Goal: Information Seeking & Learning: Check status

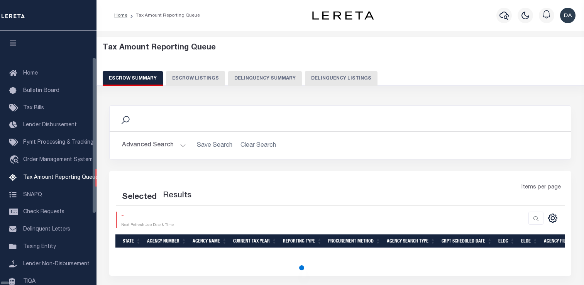
select select "100"
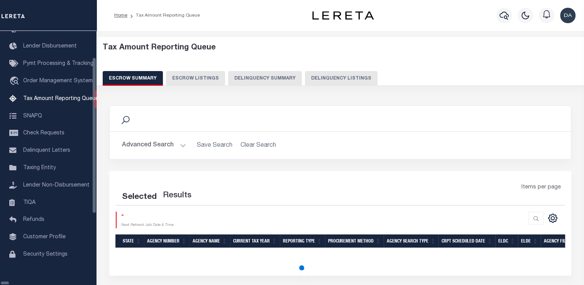
select select "100"
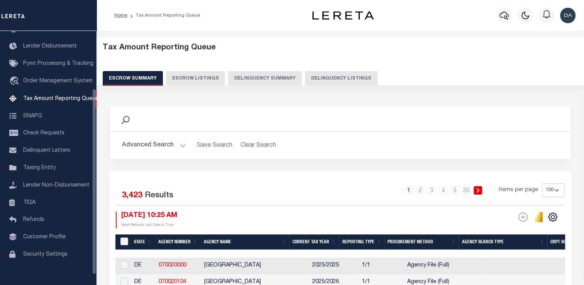
scroll to position [79, 0]
click at [266, 84] on button "Delinquency Summary" at bounding box center [265, 78] width 74 height 15
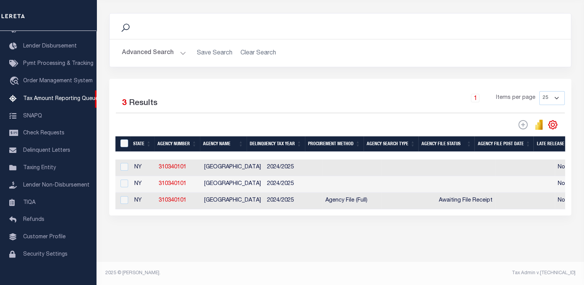
scroll to position [21, 0]
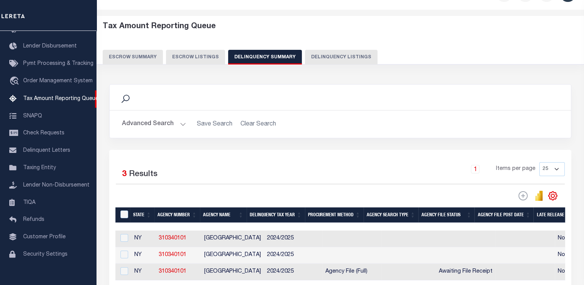
click at [151, 124] on button "Advanced Search" at bounding box center [154, 124] width 64 height 15
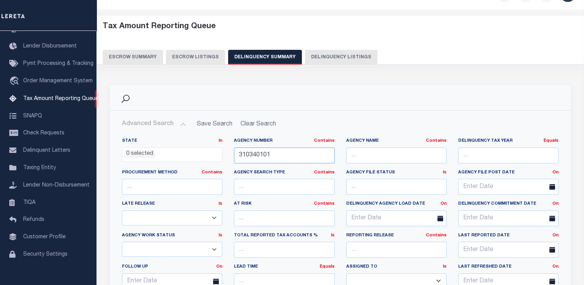
click at [294, 153] on input "310340101" at bounding box center [284, 156] width 100 height 16
click at [294, 152] on input "310340101" at bounding box center [284, 156] width 100 height 16
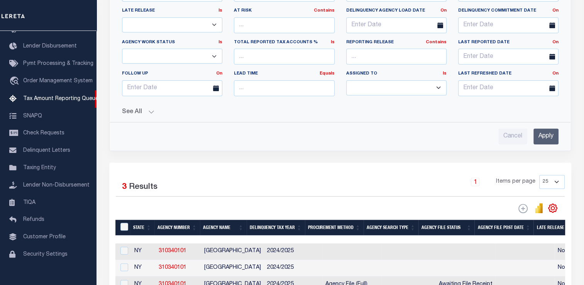
click at [122, 117] on div "State In In AK AL AR AZ CA CO CT DC DE FL GA GU HI IA ID IL IN KS [GEOGRAPHIC_D…" at bounding box center [340, 42] width 449 height 206
click at [131, 112] on button "See All" at bounding box center [340, 112] width 437 height 7
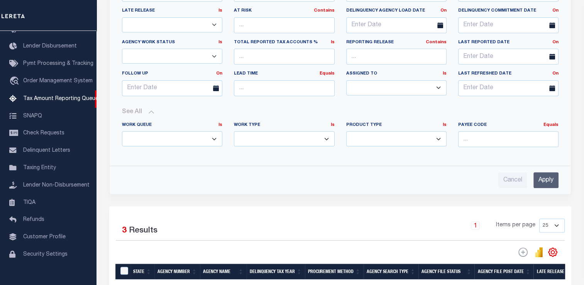
click at [252, 142] on select "Annual Delinquency Back Search Payment Status Check DTRACK" at bounding box center [284, 138] width 100 height 15
select select "AnnualDelinquency"
click at [234, 131] on select "Annual Delinquency Back Search Payment Status Check DTRACK" at bounding box center [284, 138] width 100 height 15
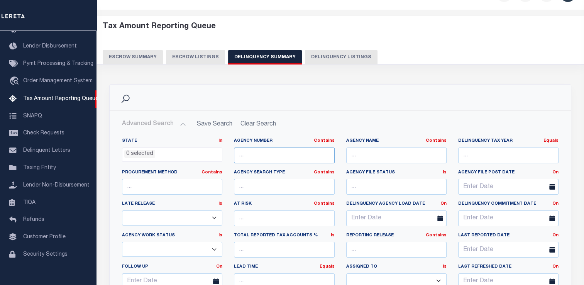
click at [283, 149] on input "text" at bounding box center [284, 156] width 100 height 16
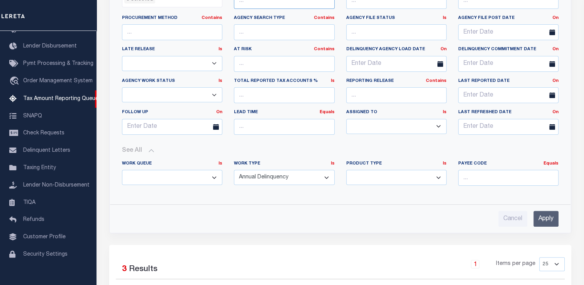
scroll to position [214, 0]
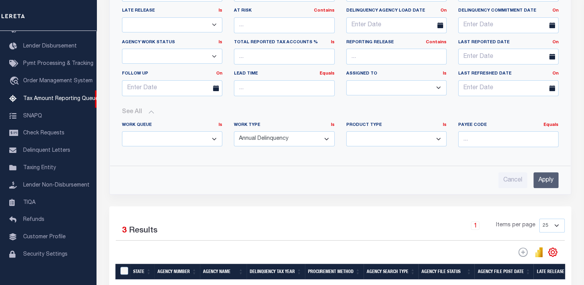
click at [542, 183] on input "Apply" at bounding box center [546, 180] width 25 height 16
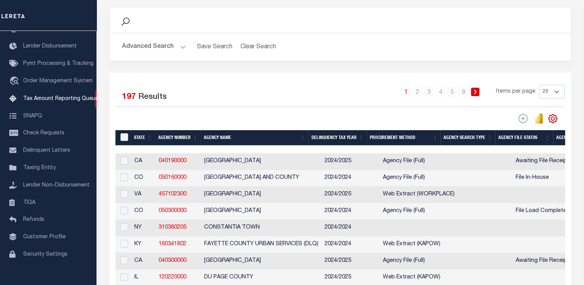
scroll to position [0, 0]
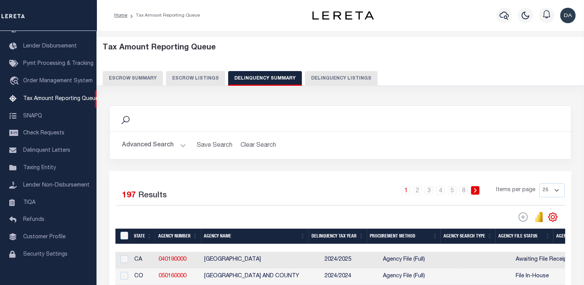
click at [165, 143] on button "Advanced Search" at bounding box center [154, 145] width 64 height 15
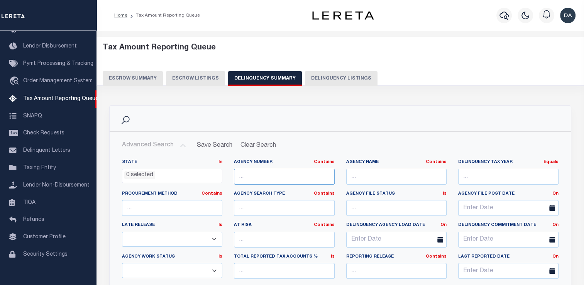
click at [284, 173] on input "text" at bounding box center [284, 177] width 100 height 16
paste input "040190000"
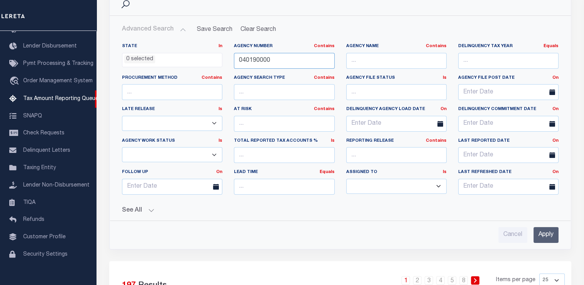
scroll to position [232, 0]
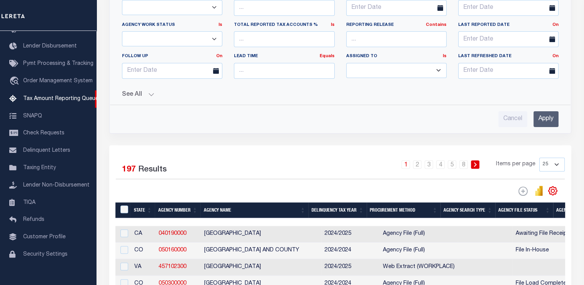
type input "040190000"
click at [544, 117] on input "Apply" at bounding box center [546, 119] width 25 height 16
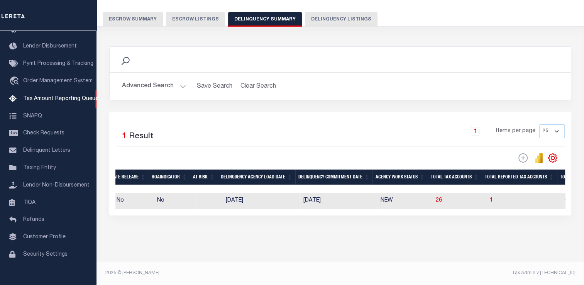
scroll to position [0, 0]
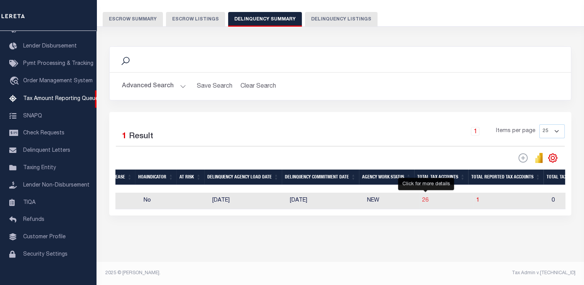
click at [424, 198] on span "26" at bounding box center [425, 200] width 6 height 5
select select "100"
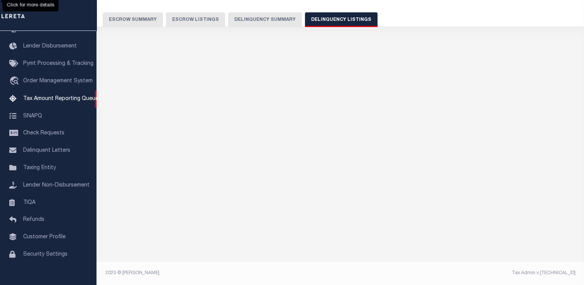
select select "100"
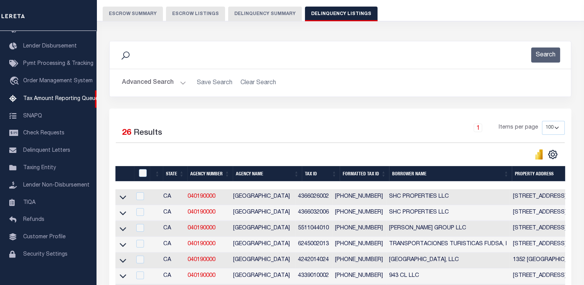
scroll to position [58, 0]
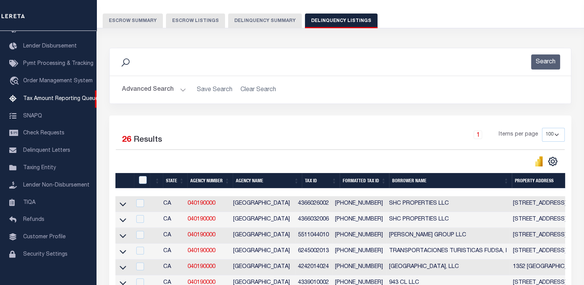
click at [123, 203] on icon at bounding box center [123, 204] width 7 height 8
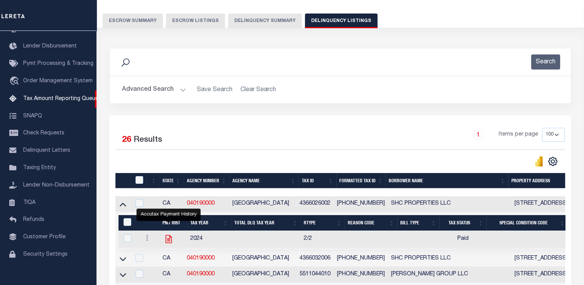
click at [168, 243] on icon "" at bounding box center [169, 239] width 10 height 10
checkbox input "true"
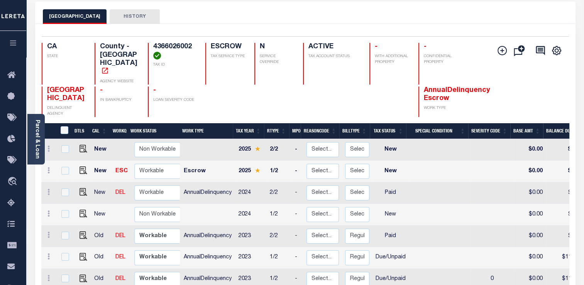
scroll to position [116, 0]
